Goal: Task Accomplishment & Management: Use online tool/utility

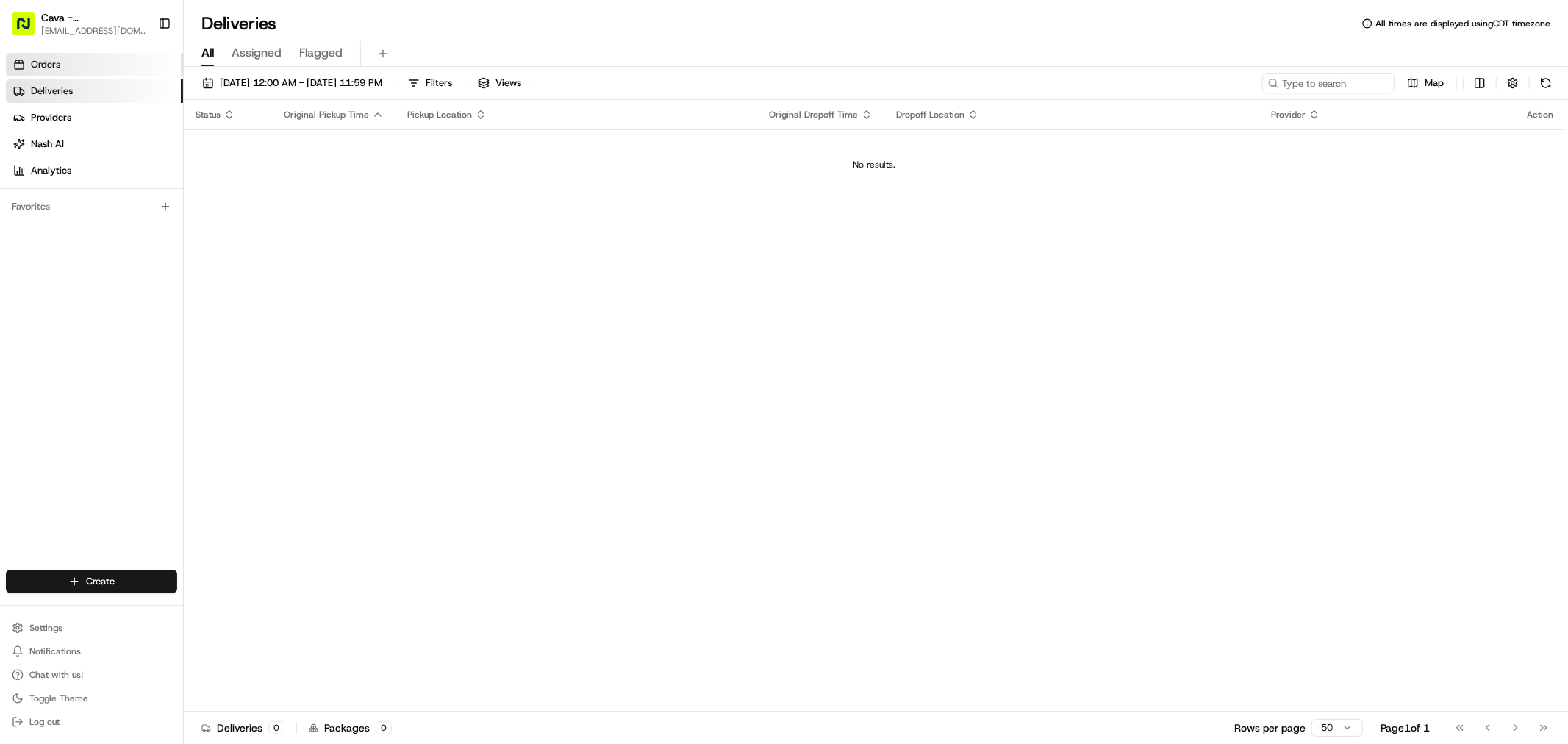
click at [125, 64] on link "Orders" at bounding box center [95, 64] width 177 height 23
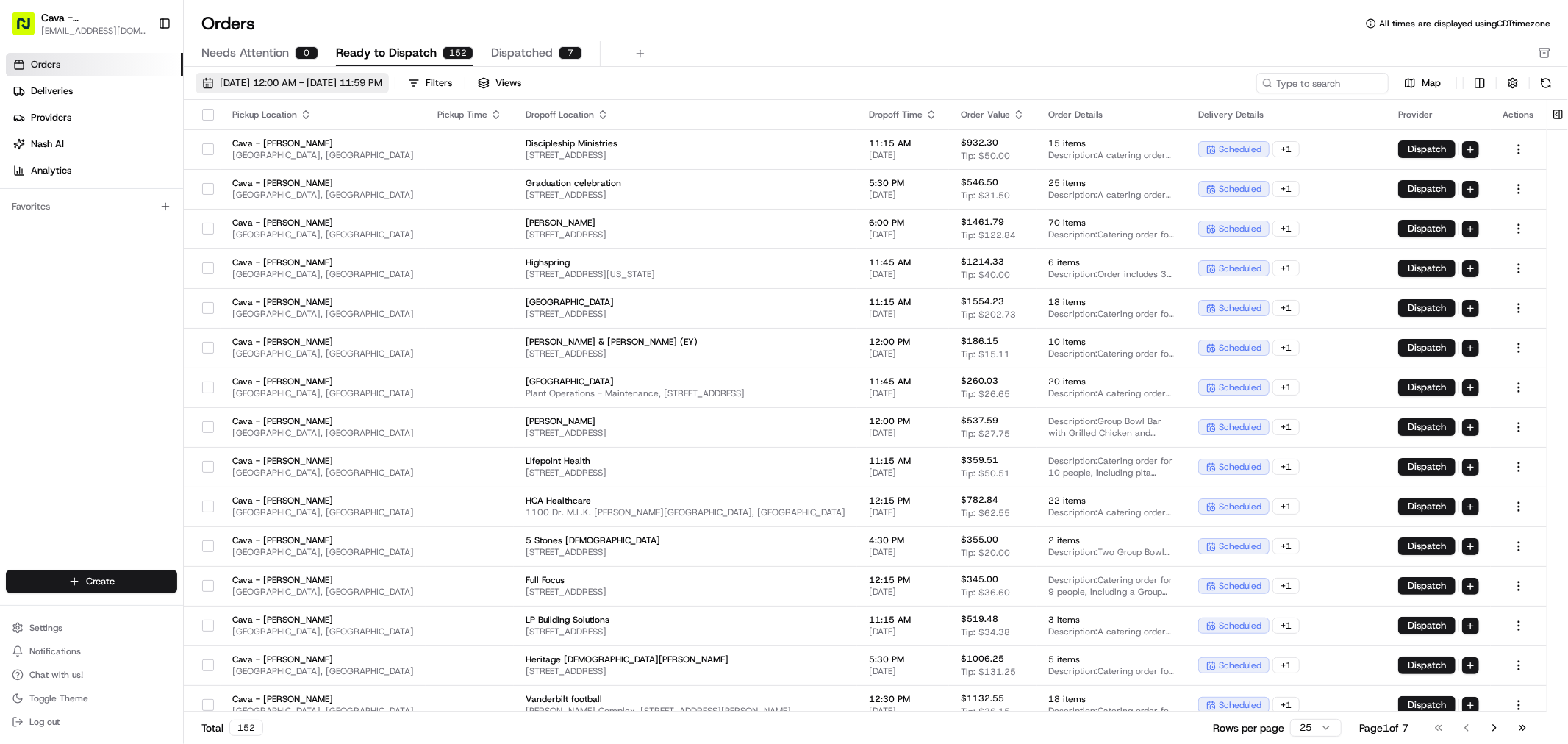
click at [202, 86] on button "[DATE] 12:00 AM - [DATE] 11:59 PM" at bounding box center [292, 83] width 193 height 20
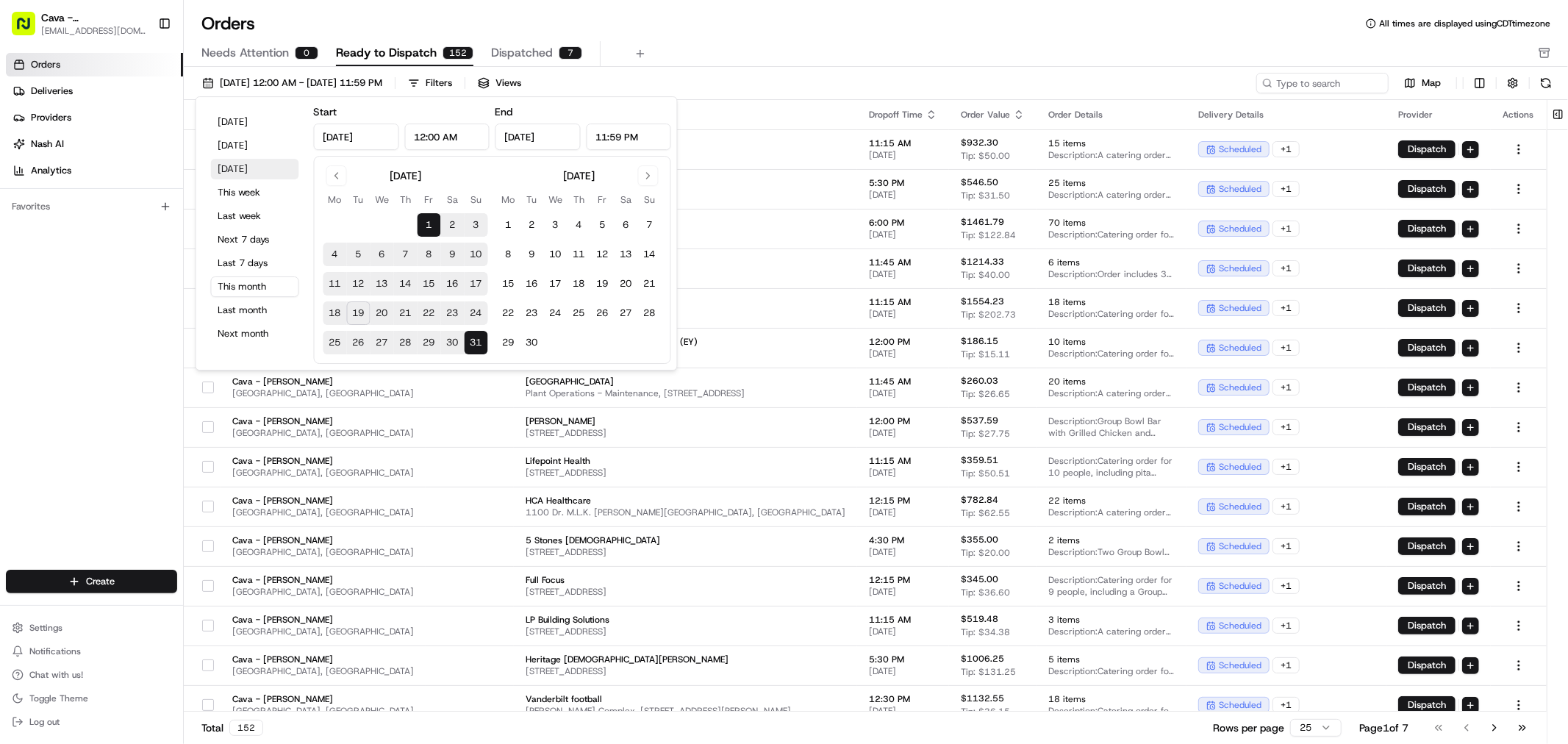
click at [233, 160] on button "[DATE]" at bounding box center [255, 169] width 88 height 20
type input "[DATE]"
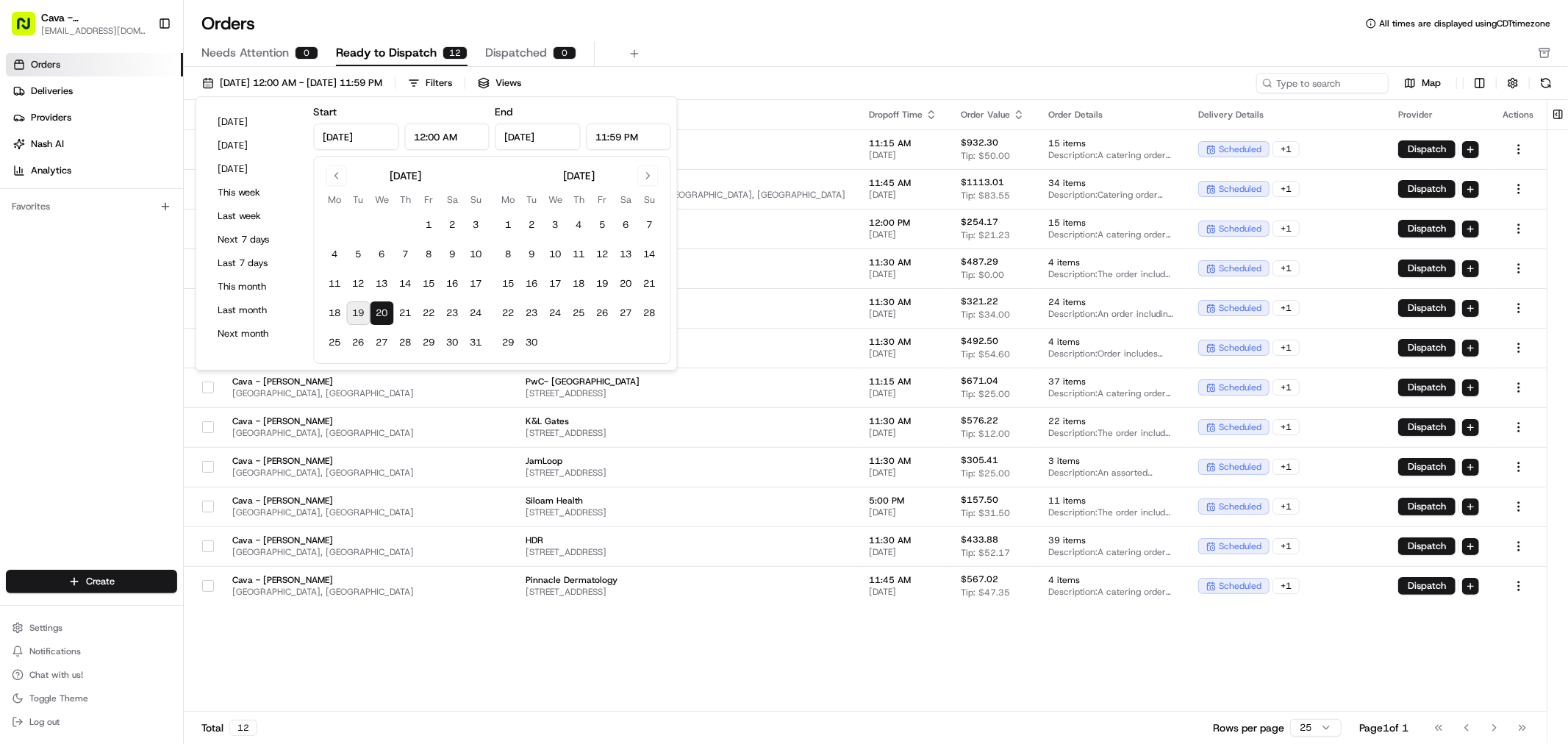
click at [729, 39] on div "Orders All times are displayed using CDT timezone Needs Attention 0 Ready to Di…" at bounding box center [875, 39] width 1384 height 55
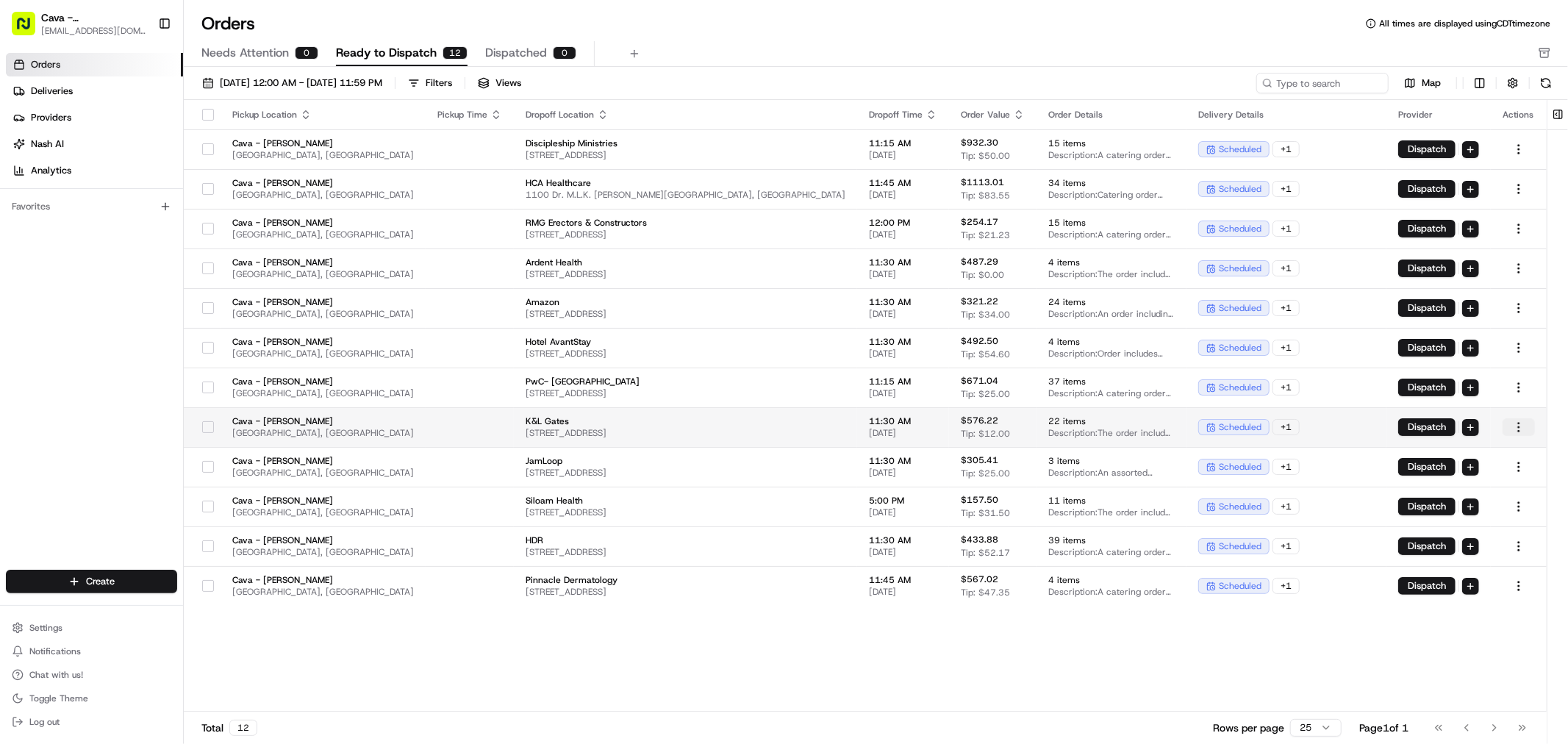
click at [1522, 424] on html "Cava - Belle [PERSON_NAME] [EMAIL_ADDRESS][DOMAIN_NAME] Toggle Sidebar Orders D…" at bounding box center [784, 372] width 1568 height 744
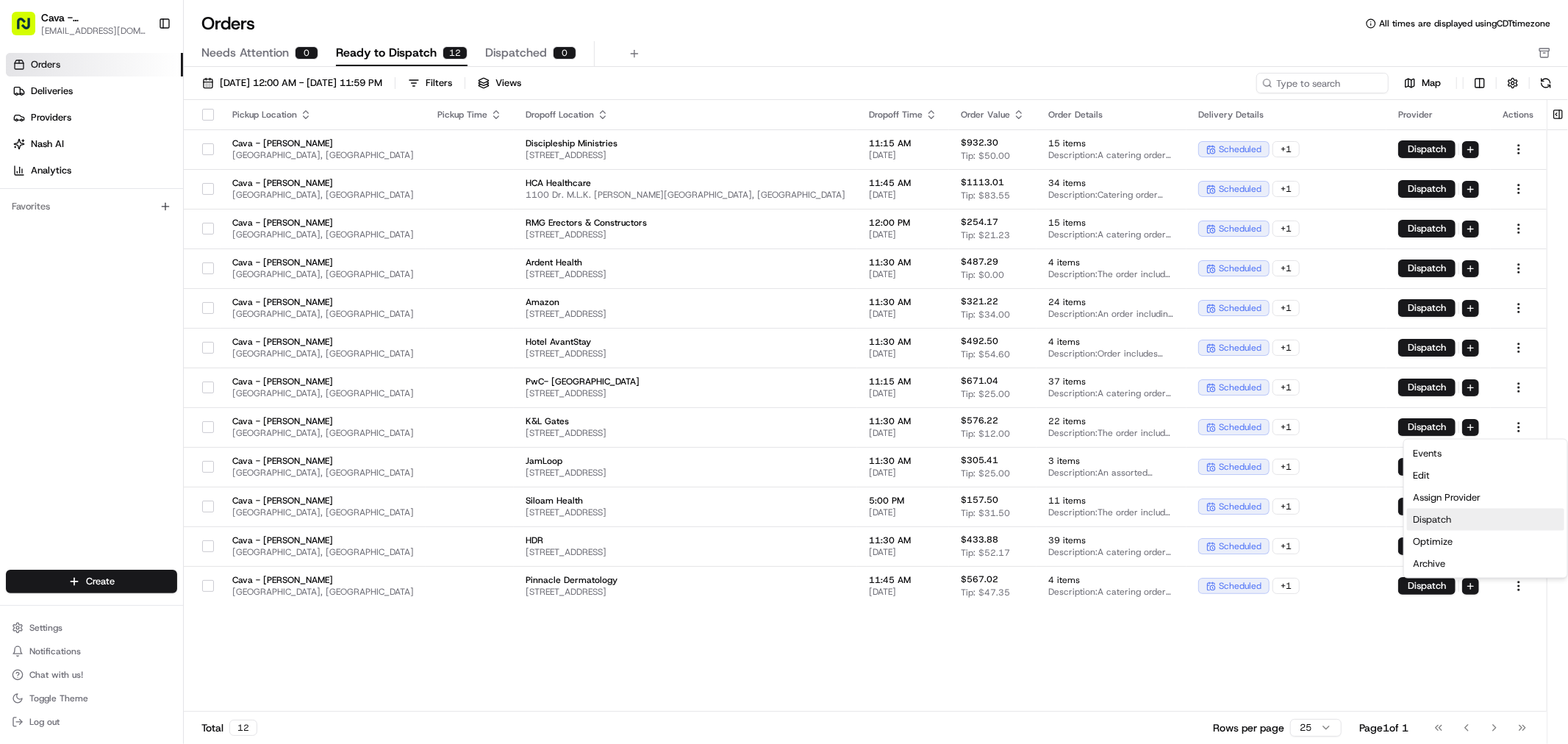
click at [1450, 511] on div "Dispatch" at bounding box center [1486, 519] width 158 height 22
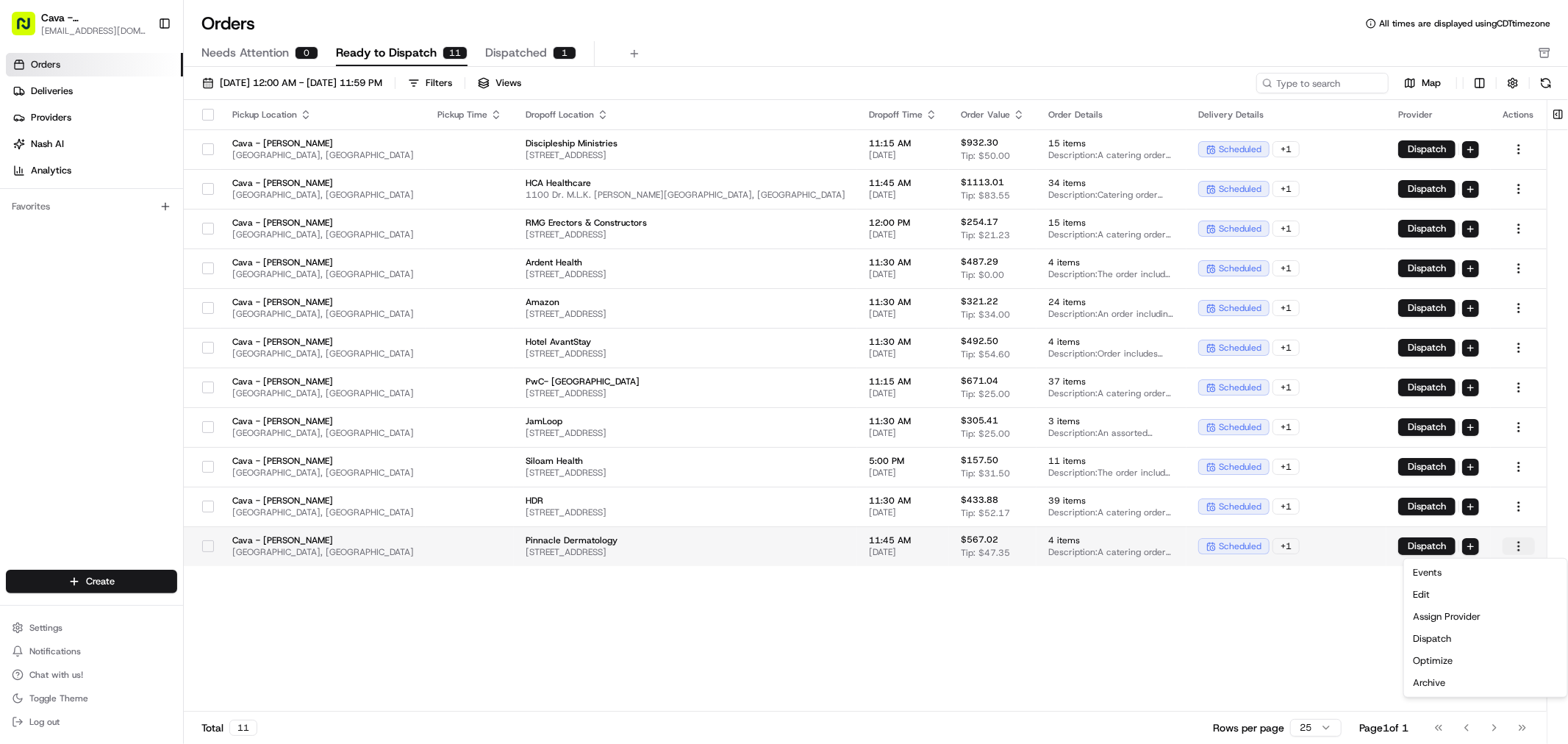
click at [1508, 546] on html "Cava - Belle [PERSON_NAME] [EMAIL_ADDRESS][DOMAIN_NAME] Toggle Sidebar Orders D…" at bounding box center [784, 372] width 1568 height 744
click at [1463, 636] on div "Dispatch" at bounding box center [1486, 638] width 158 height 22
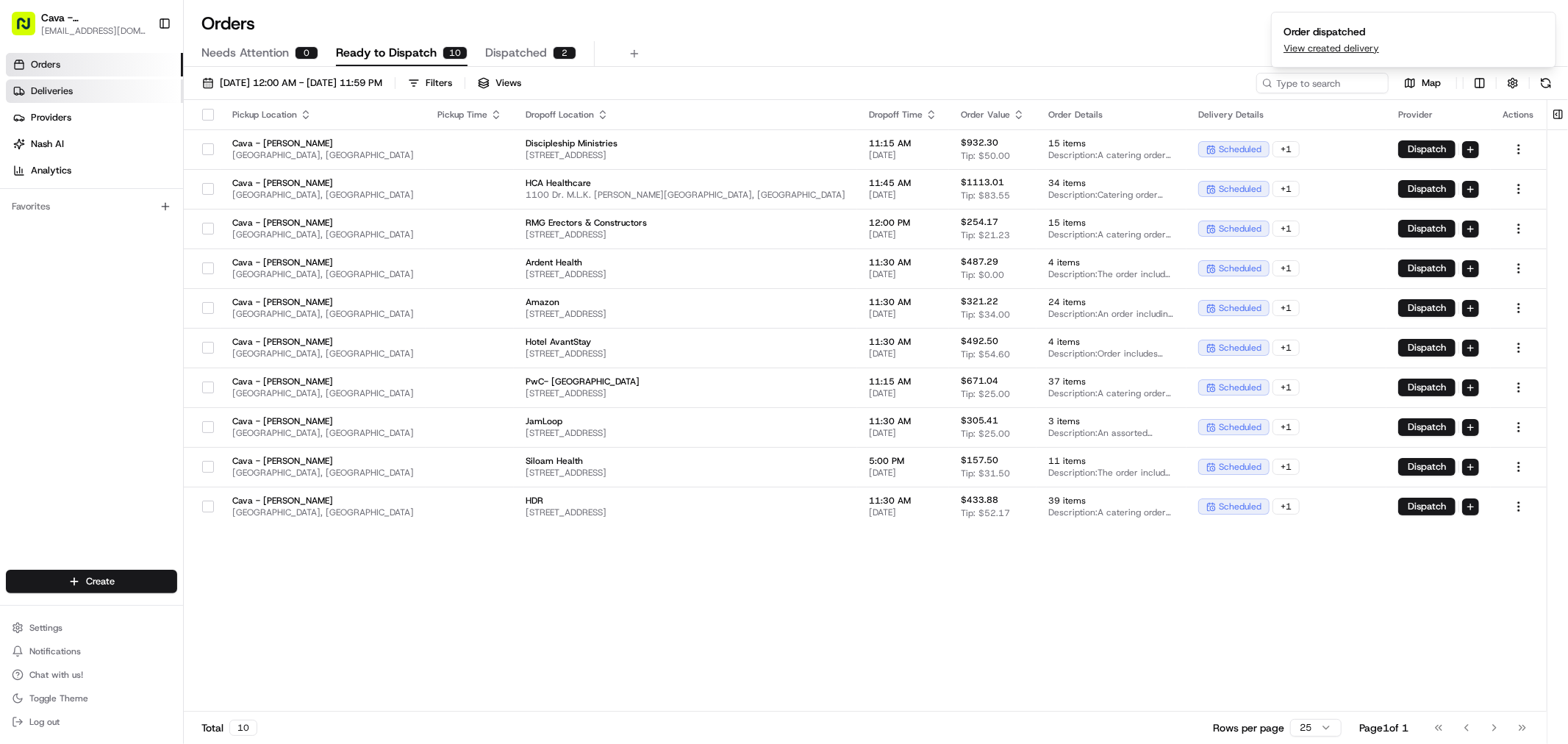
click at [63, 93] on span "Deliveries" at bounding box center [52, 91] width 42 height 13
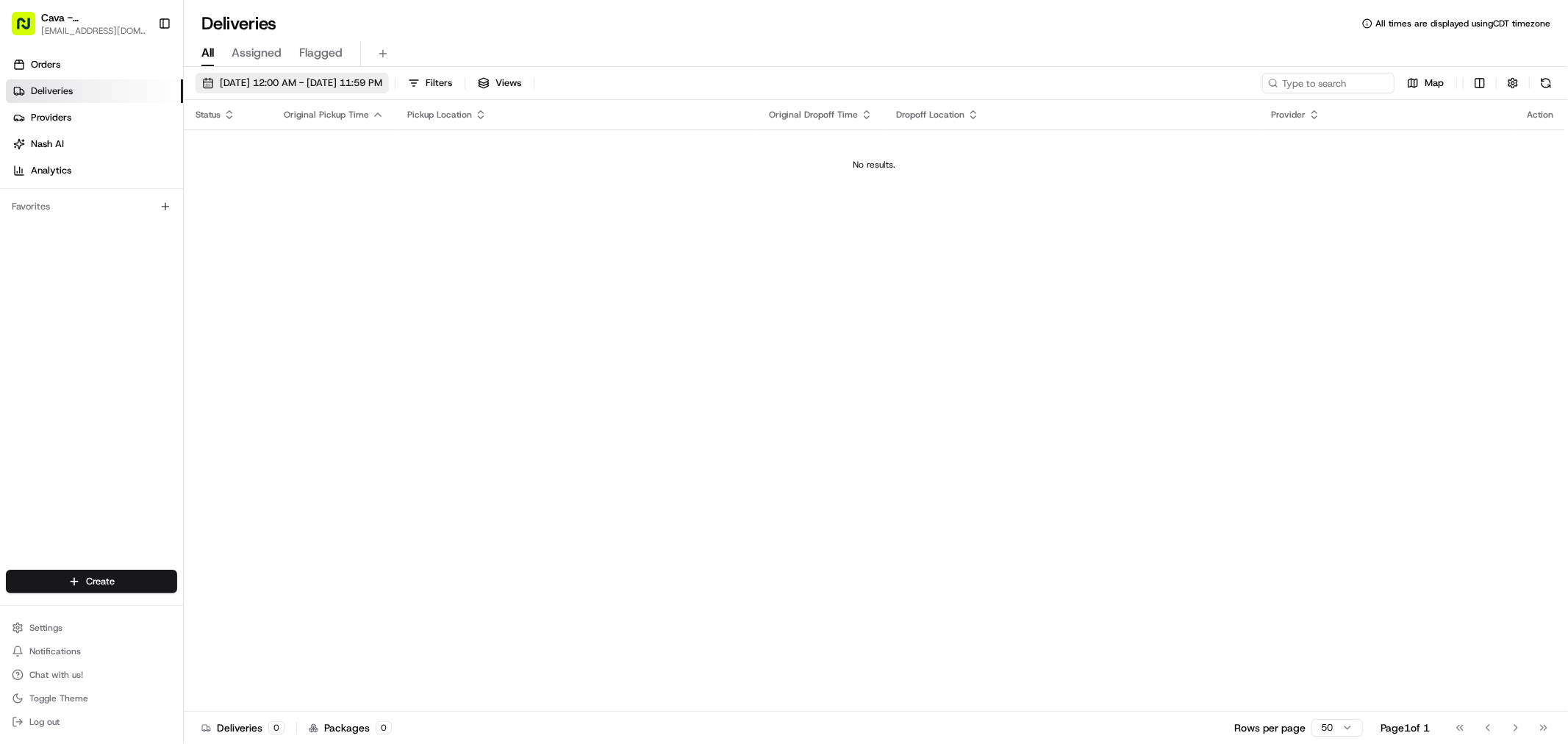
click at [211, 88] on button "[DATE] 12:00 AM - [DATE] 11:59 PM" at bounding box center [292, 83] width 193 height 20
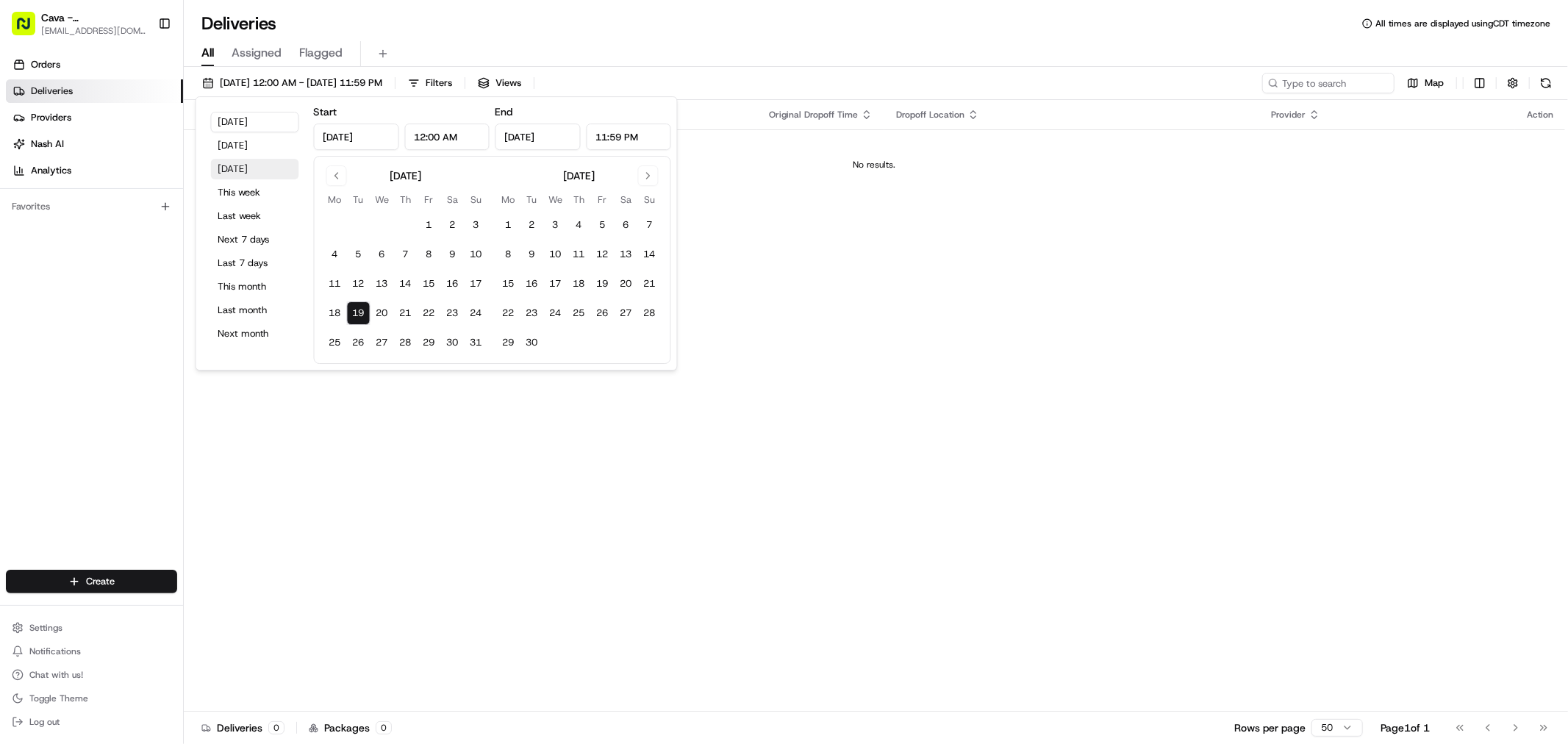
click at [236, 174] on button "[DATE]" at bounding box center [255, 169] width 88 height 20
type input "[DATE]"
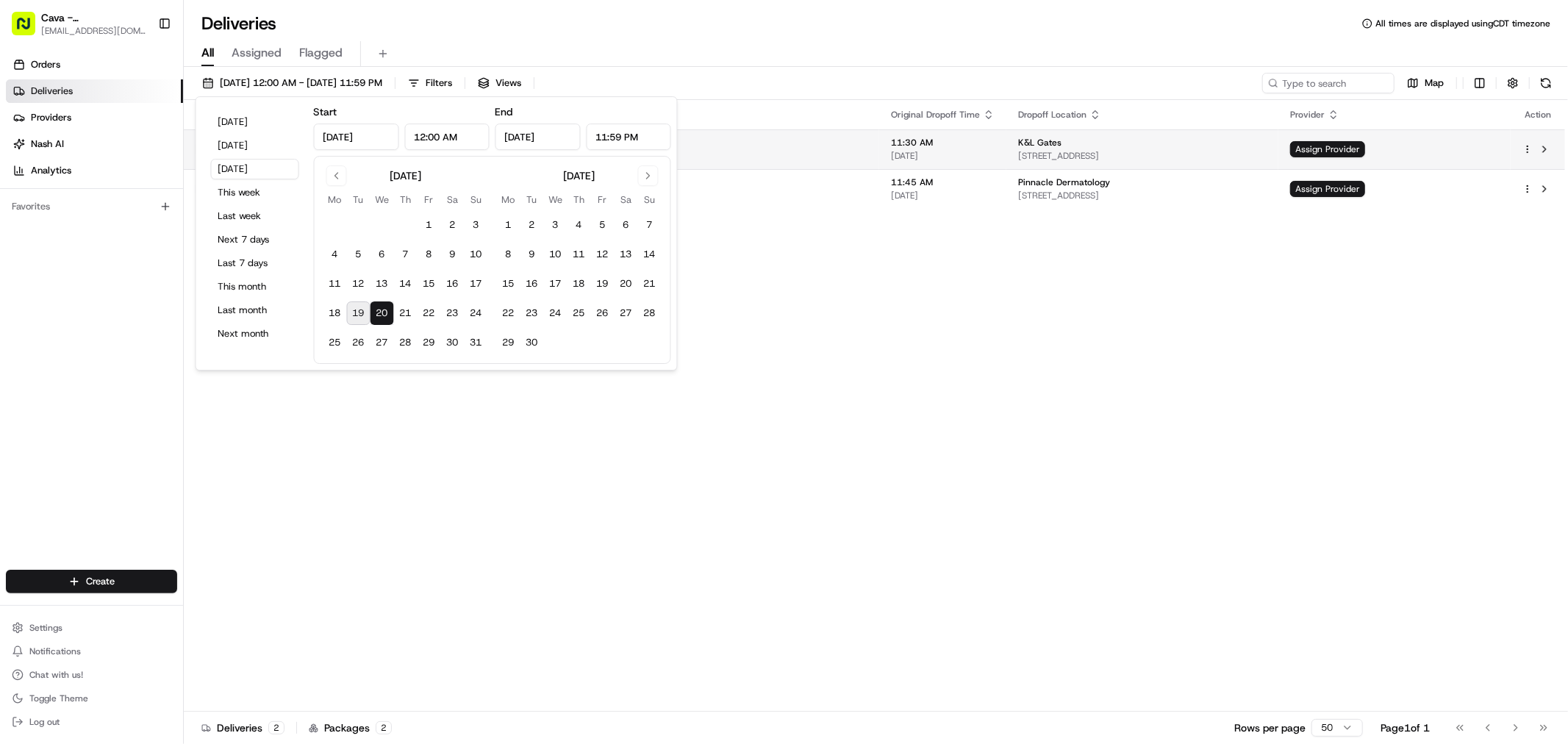
drag, startPoint x: 972, startPoint y: 312, endPoint x: 1335, endPoint y: 145, distance: 399.6
click at [1002, 304] on div "Status Original Pickup Time Pickup Location Original Dropoff Time Dropoff Locat…" at bounding box center [874, 405] width 1382 height 611
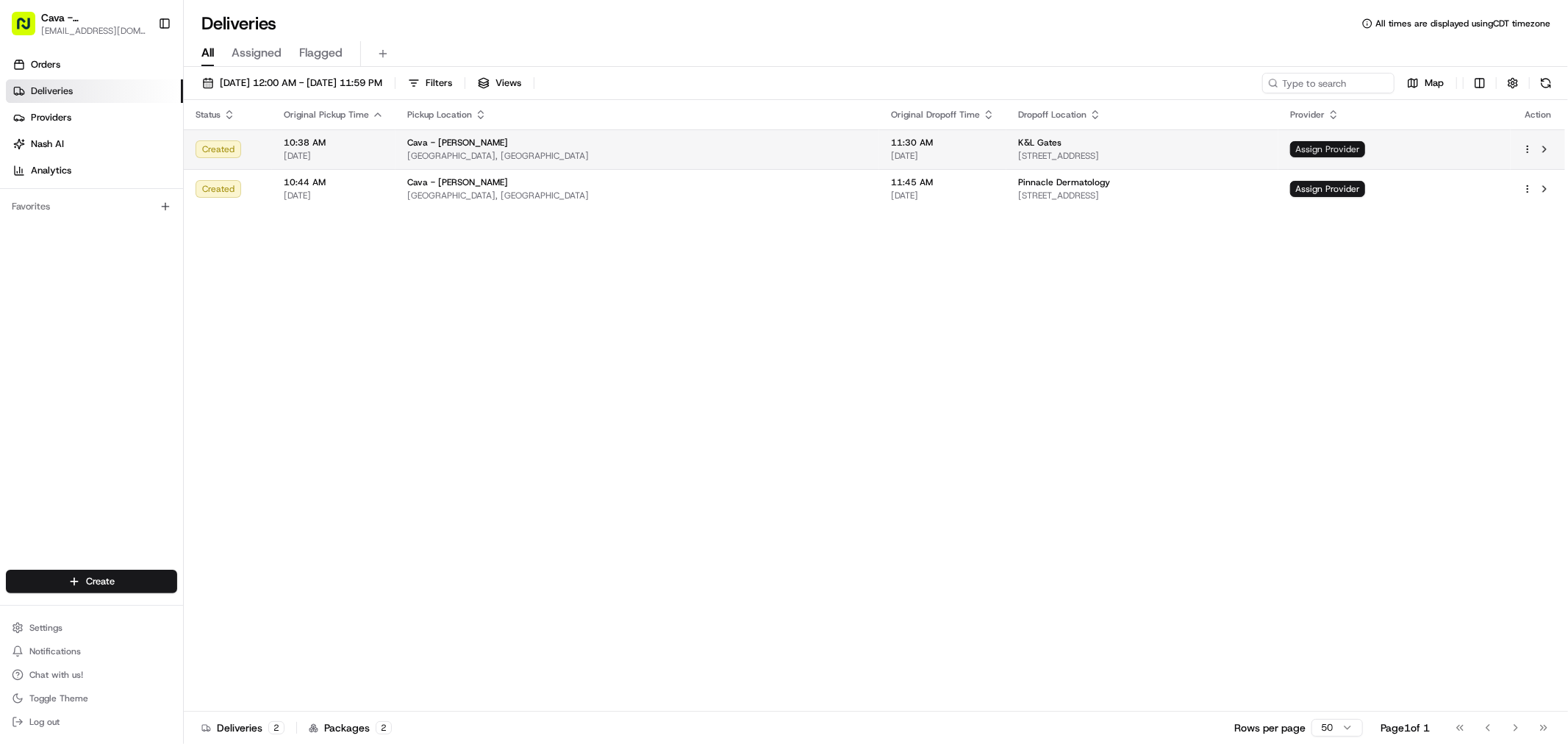
click at [1365, 141] on span "Assign Provider" at bounding box center [1327, 148] width 75 height 16
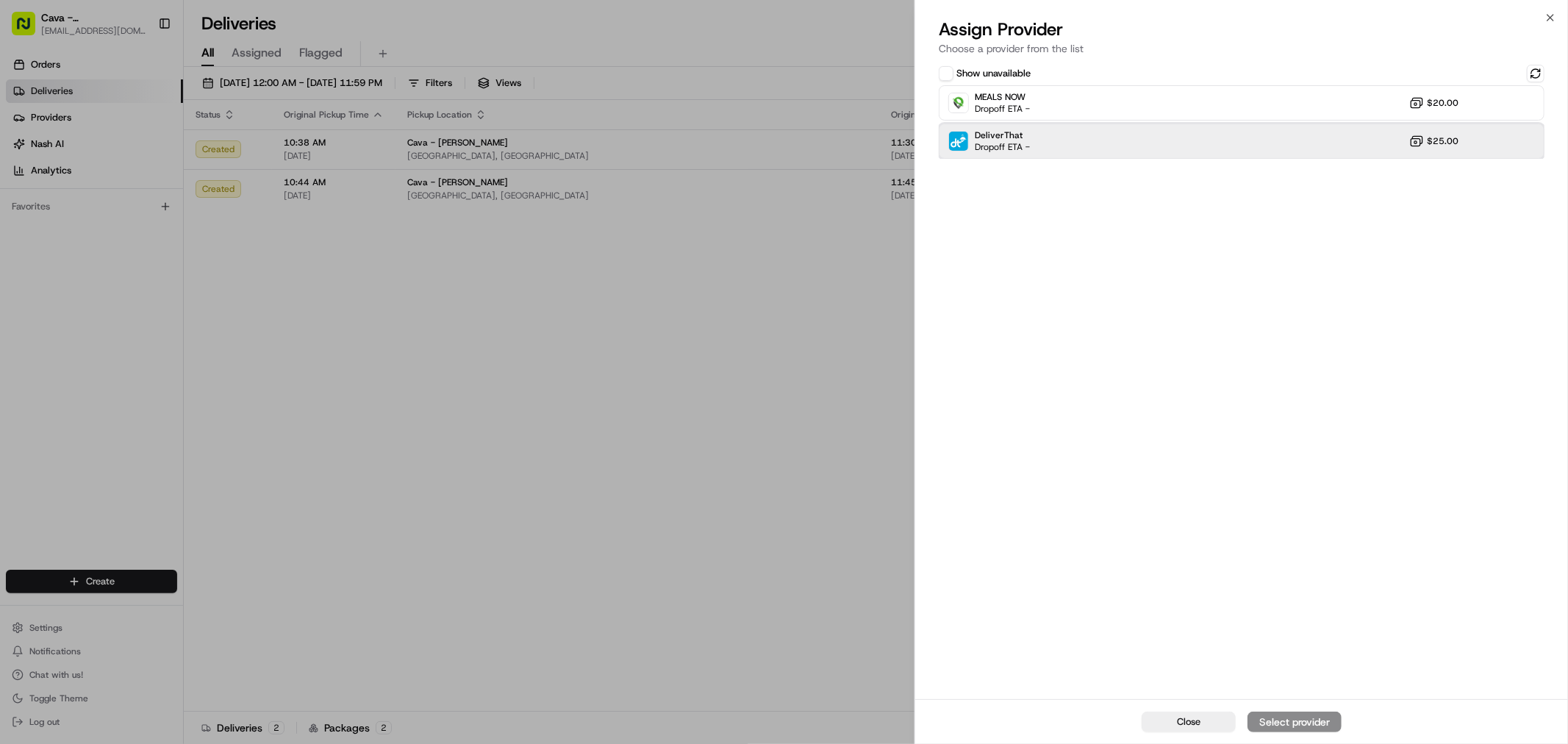
click at [1078, 135] on div "DeliverThat Dropoff ETA - $25.00" at bounding box center [1241, 141] width 606 height 36
click at [1298, 716] on div "Assign Provider" at bounding box center [1294, 721] width 72 height 14
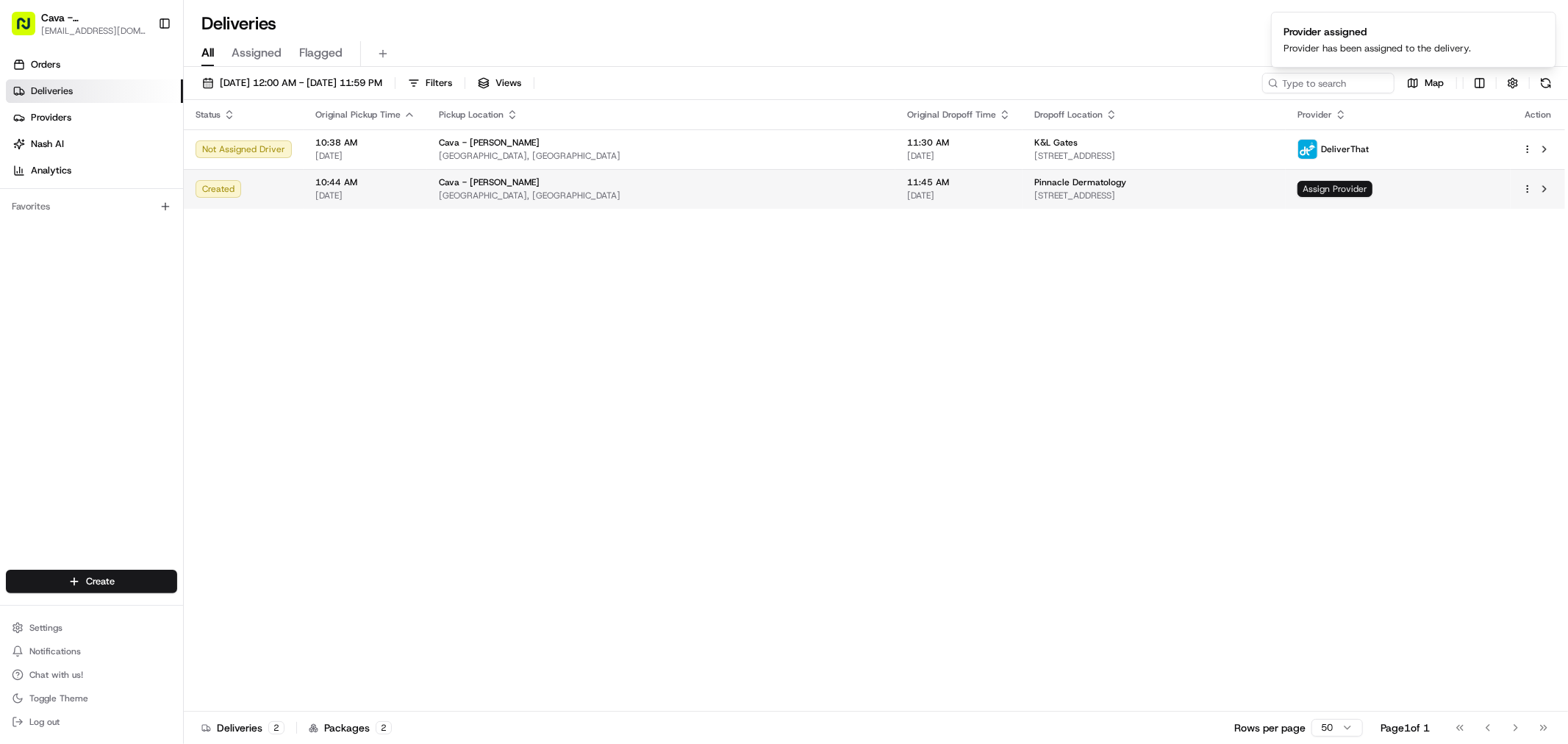
click at [1372, 183] on span "Assign Provider" at bounding box center [1335, 189] width 75 height 16
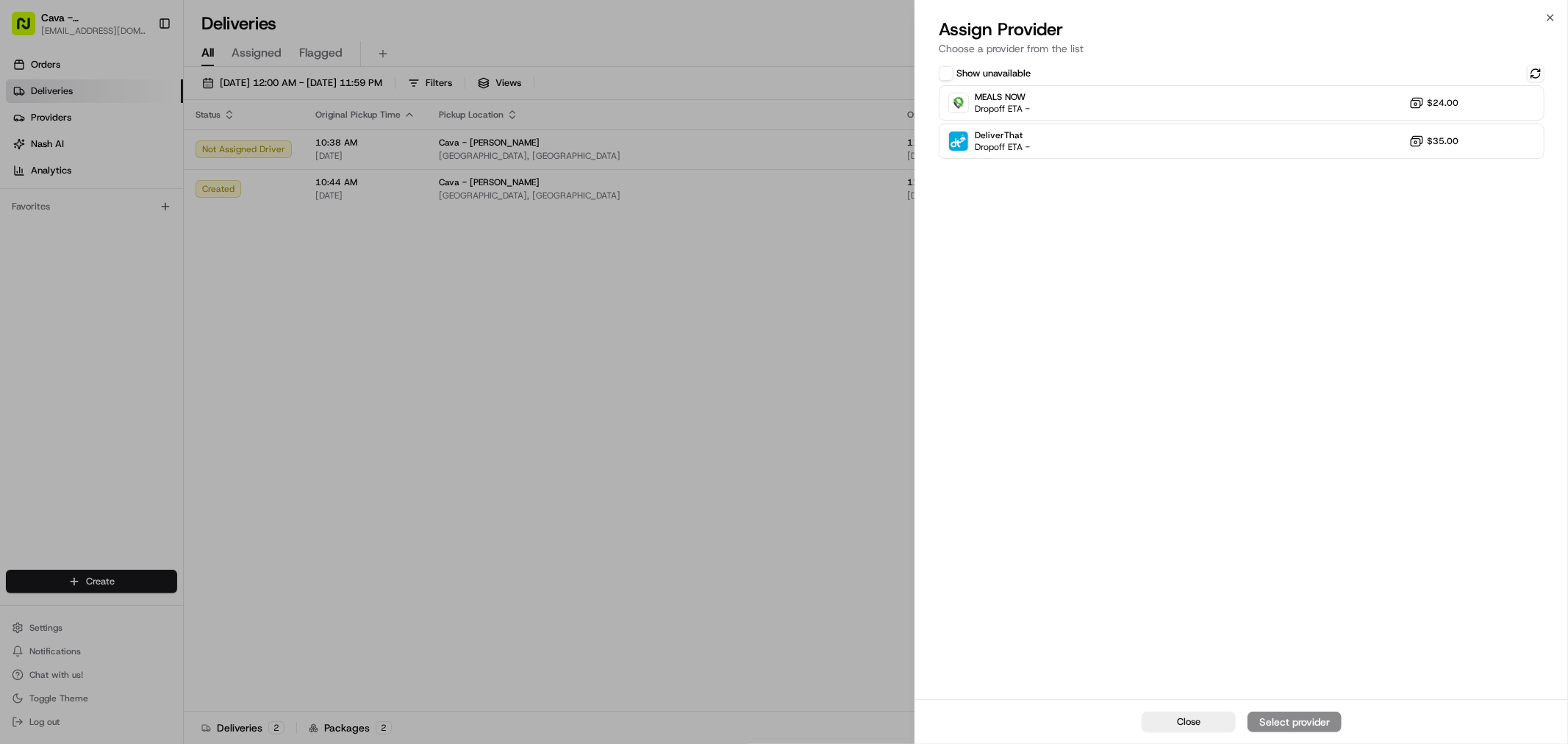
click at [1172, 160] on div "Show unavailable MEALS NOW Dropoff ETA - $24.00 DeliverThat Dropoff ETA - $35.00" at bounding box center [1241, 380] width 653 height 637
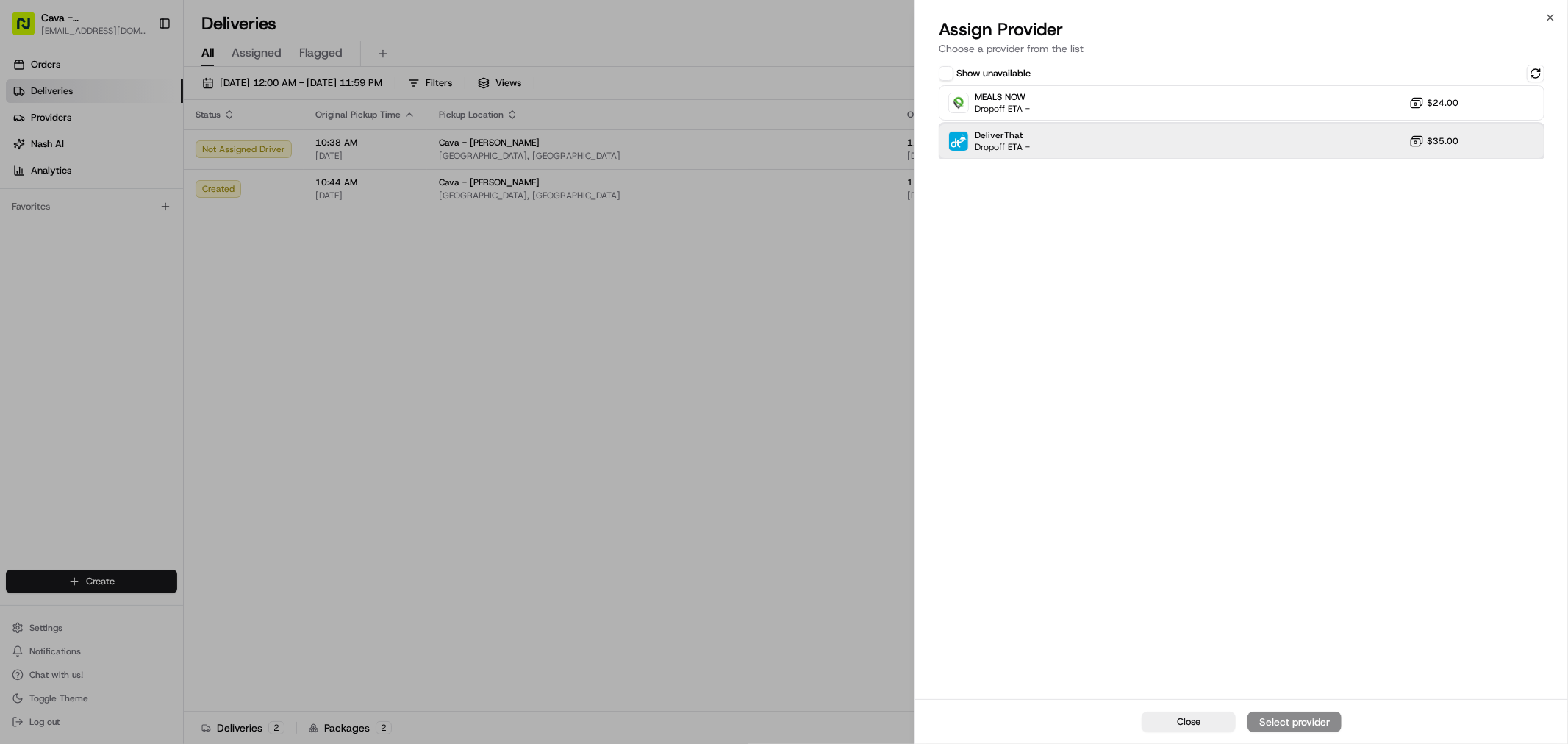
click at [1169, 148] on div "DeliverThat Dropoff ETA - $35.00" at bounding box center [1241, 141] width 606 height 36
click at [1270, 714] on button "Assign Provider" at bounding box center [1294, 721] width 94 height 20
